Goal: Information Seeking & Learning: Learn about a topic

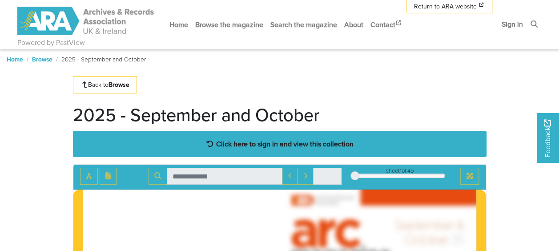
click at [265, 143] on strong "Click here to sign in and view this collection" at bounding box center [284, 144] width 137 height 10
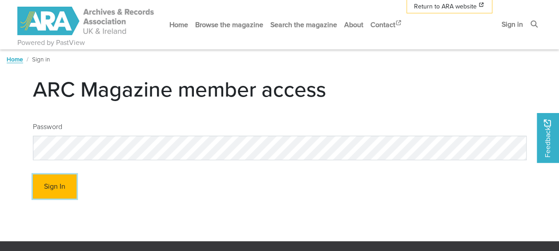
click at [55, 181] on button "Sign In" at bounding box center [55, 186] width 44 height 24
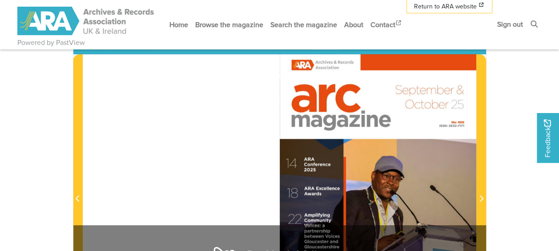
scroll to position [178, 0]
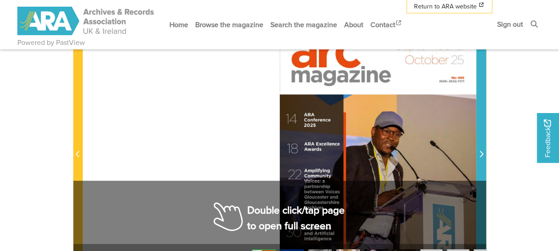
click at [479, 154] on icon "Next Page" at bounding box center [481, 153] width 4 height 7
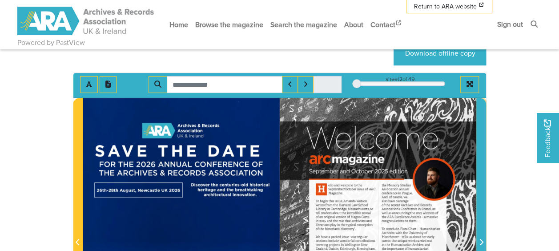
scroll to position [89, 0]
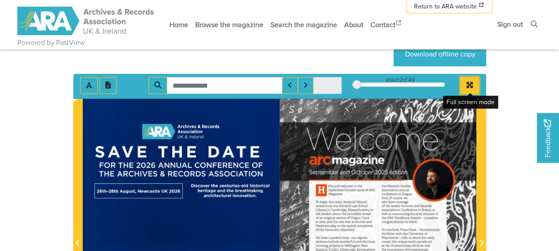
click at [469, 82] on icon "Full screen mode" at bounding box center [469, 85] width 6 height 6
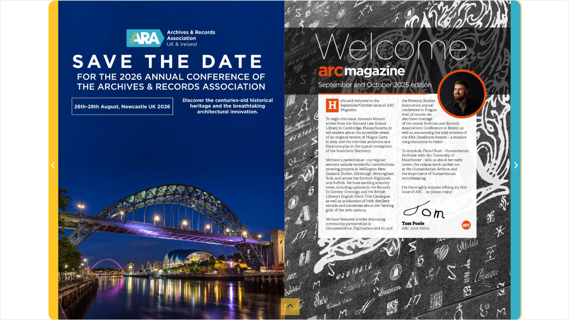
click at [516, 169] on icon "Next Page" at bounding box center [516, 165] width 4 height 7
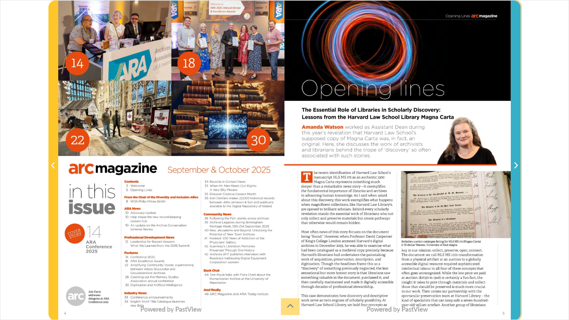
click at [516, 169] on icon "Next Page" at bounding box center [516, 165] width 4 height 7
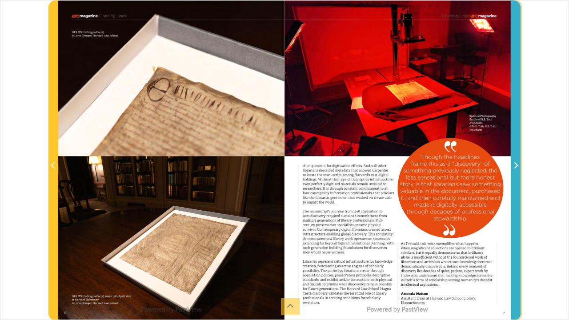
click at [516, 169] on icon "Next Page" at bounding box center [516, 165] width 4 height 7
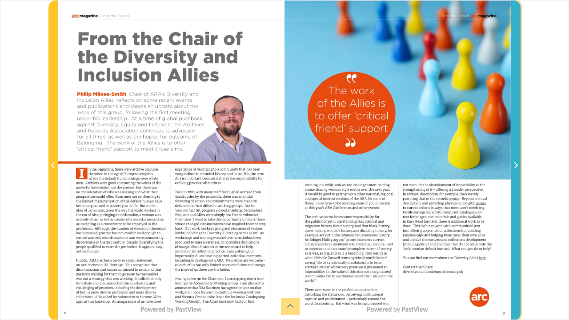
click at [516, 169] on icon "Next Page" at bounding box center [516, 165] width 4 height 7
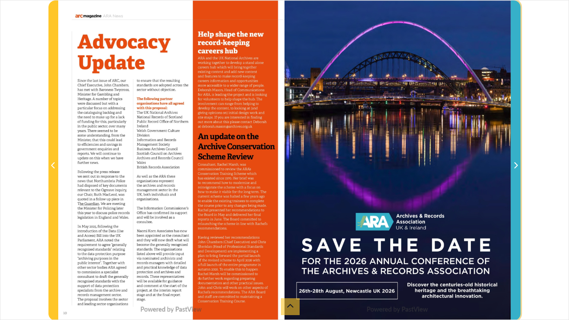
click at [516, 169] on icon "Next Page" at bounding box center [516, 165] width 4 height 7
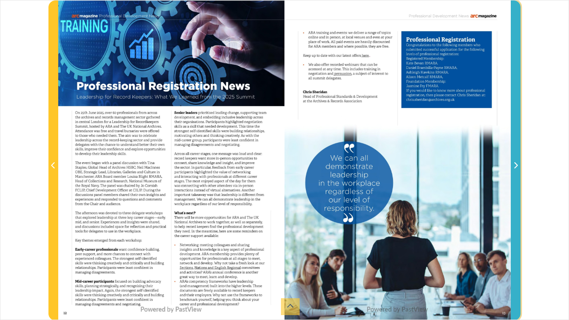
click at [518, 177] on span "Next Page" at bounding box center [515, 160] width 9 height 319
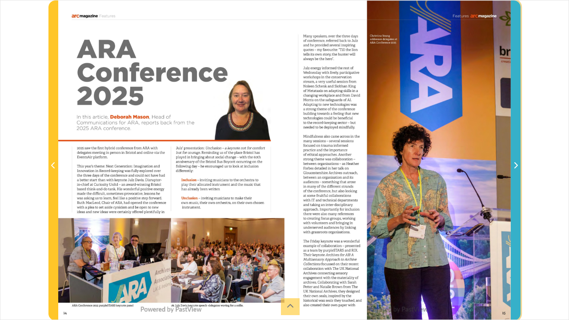
click at [518, 176] on span "Next Page" at bounding box center [515, 160] width 9 height 319
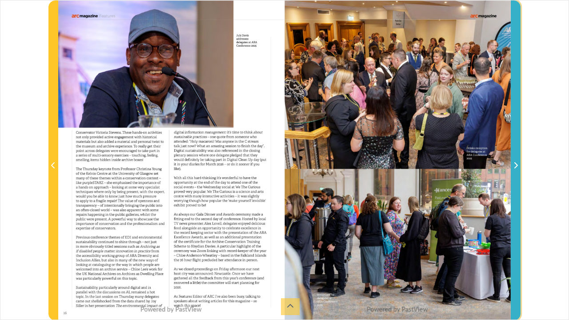
click at [518, 176] on span "Next Page" at bounding box center [515, 160] width 9 height 319
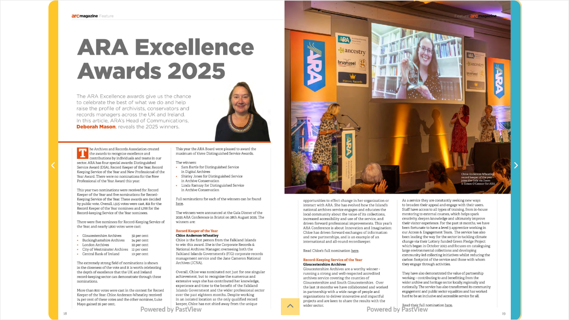
click at [518, 176] on span "Next Page" at bounding box center [515, 160] width 9 height 319
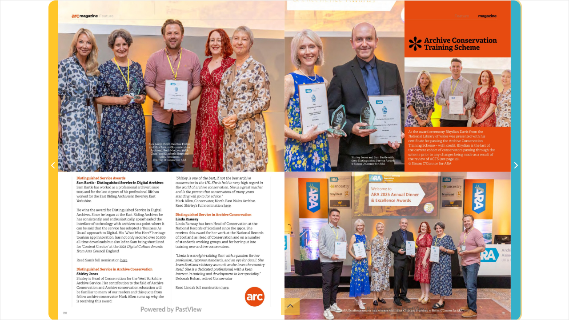
click at [518, 176] on span "Next Page" at bounding box center [515, 160] width 9 height 319
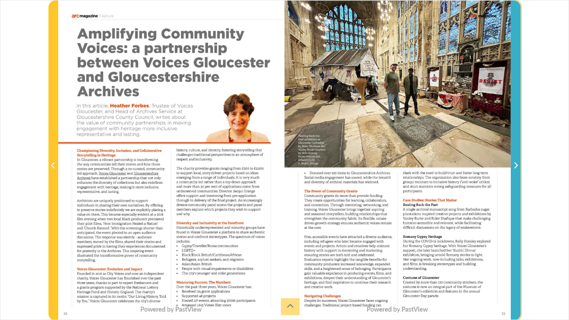
click at [518, 176] on span "Next Page" at bounding box center [515, 160] width 9 height 319
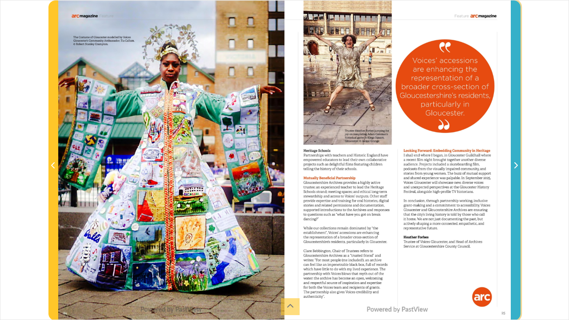
click at [517, 176] on span "Next Page" at bounding box center [515, 160] width 9 height 319
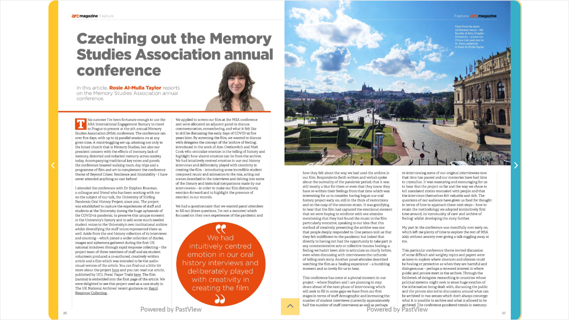
click at [517, 176] on span "Next Page" at bounding box center [515, 160] width 9 height 319
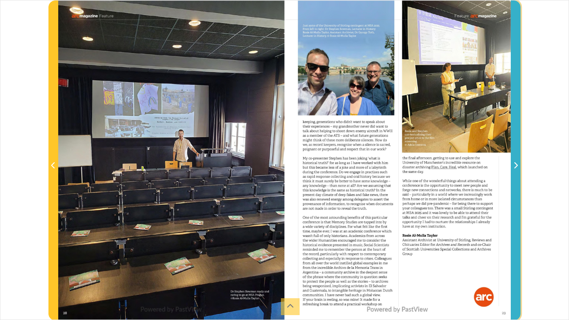
click at [517, 176] on span "Next Page" at bounding box center [515, 160] width 9 height 319
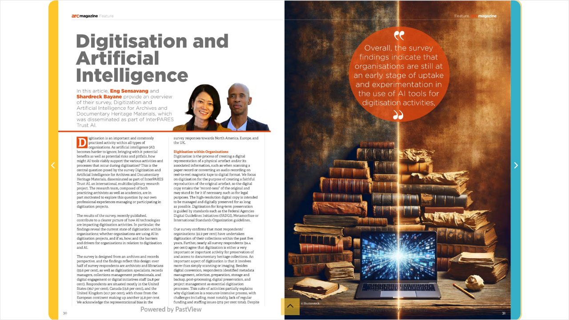
click at [517, 176] on span "Next Page" at bounding box center [515, 160] width 9 height 319
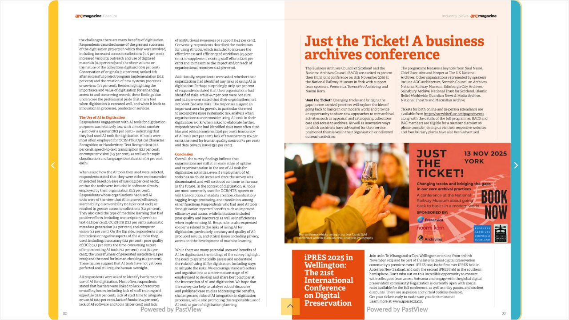
click at [517, 176] on span "Next Page" at bounding box center [515, 160] width 9 height 319
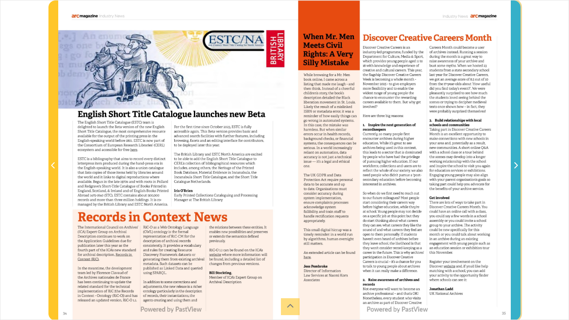
click at [517, 176] on span "Next Page" at bounding box center [515, 160] width 9 height 319
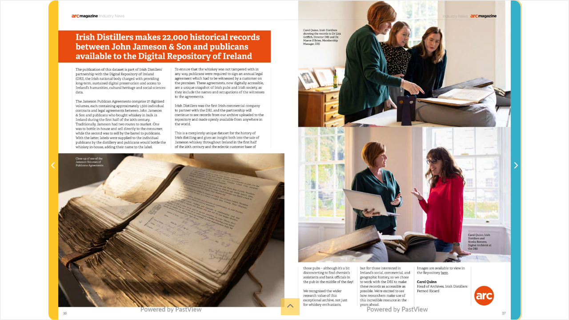
click at [517, 176] on span "Next Page" at bounding box center [515, 160] width 9 height 319
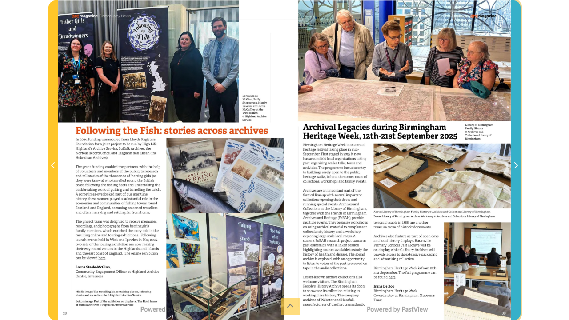
click at [517, 176] on span "Next Page" at bounding box center [515, 160] width 9 height 319
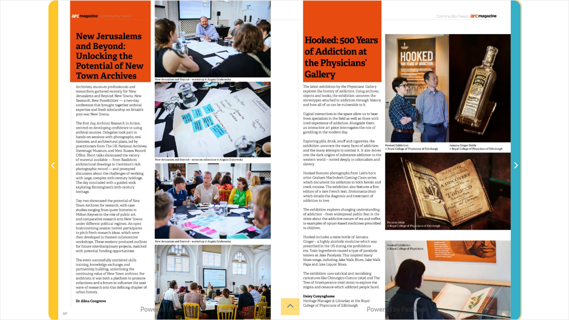
click at [517, 176] on span "Next Page" at bounding box center [515, 160] width 9 height 319
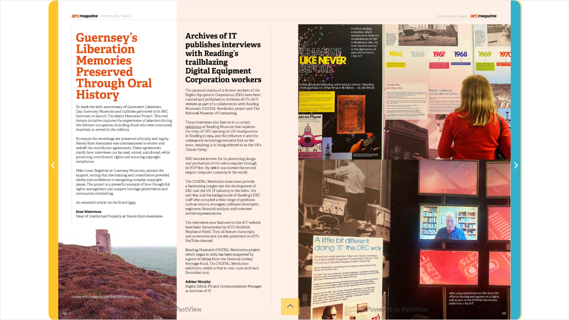
click at [517, 176] on span "Next Page" at bounding box center [515, 160] width 9 height 319
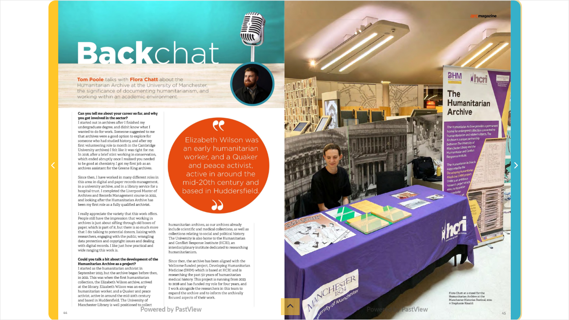
click at [517, 176] on span "Next Page" at bounding box center [515, 160] width 9 height 319
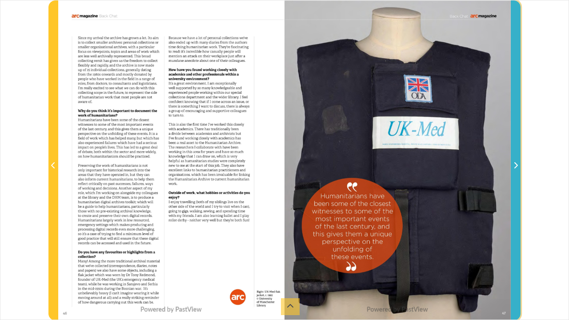
click at [517, 176] on span "Next Page" at bounding box center [515, 160] width 9 height 319
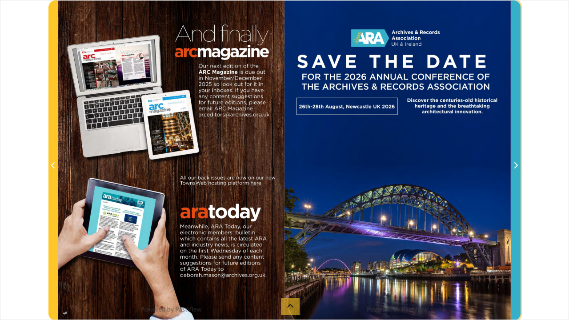
click at [517, 176] on span "Next Page" at bounding box center [515, 160] width 9 height 319
